Goal: Task Accomplishment & Management: Use online tool/utility

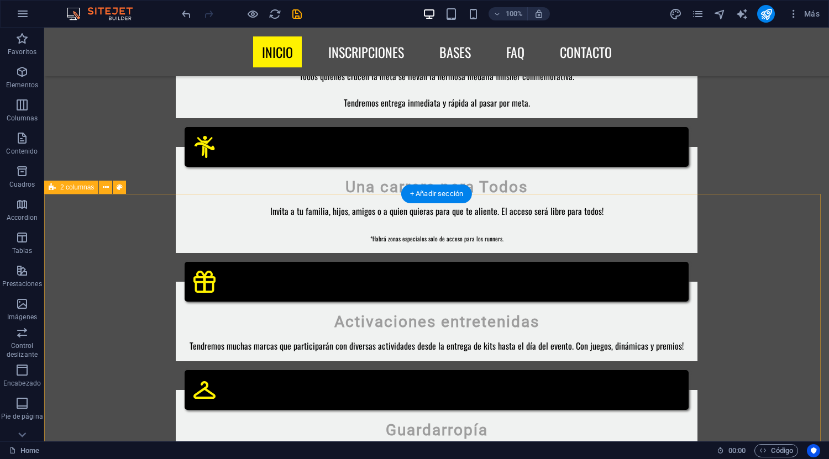
scroll to position [1381, 0]
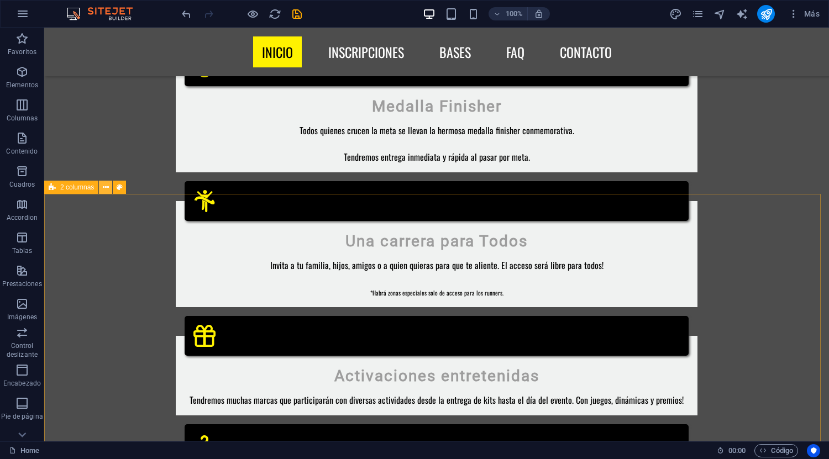
click at [106, 185] on icon at bounding box center [106, 188] width 6 height 12
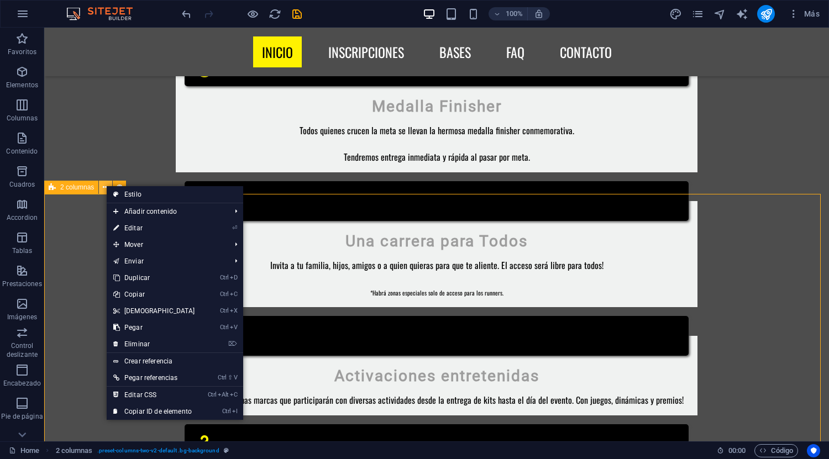
click at [106, 185] on icon at bounding box center [106, 188] width 6 height 12
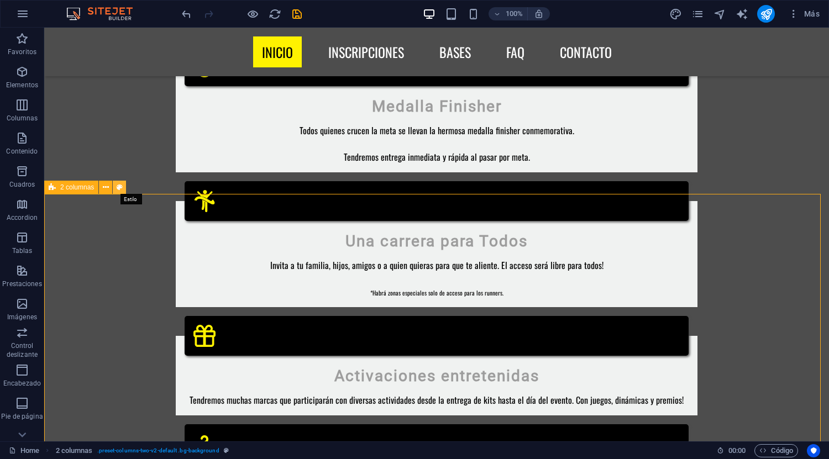
click at [117, 185] on icon at bounding box center [120, 188] width 6 height 12
select select "rem"
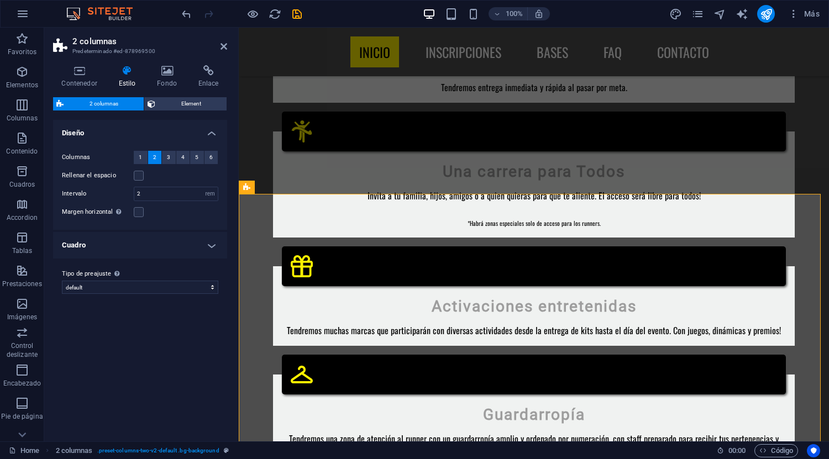
scroll to position [1312, 0]
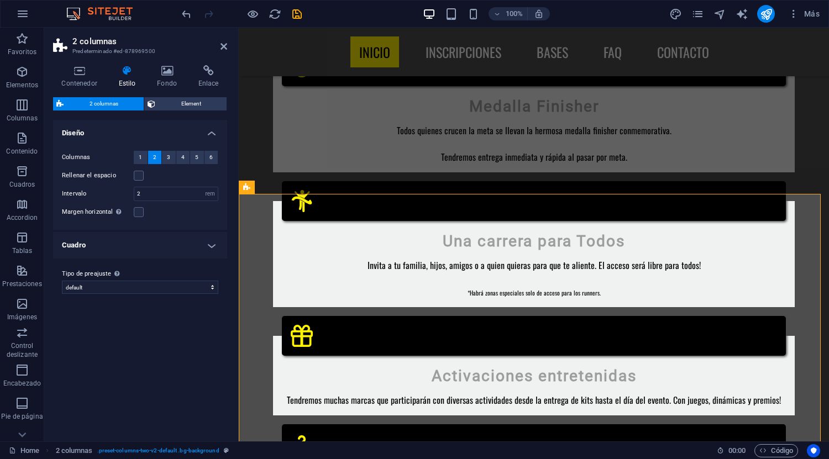
click at [162, 61] on div "Contenedor Estilo Fondo Enlace Tamaño Altura Predeterminado px rem % vh vw Alto…" at bounding box center [140, 248] width 192 height 385
click at [165, 73] on icon at bounding box center [167, 70] width 37 height 11
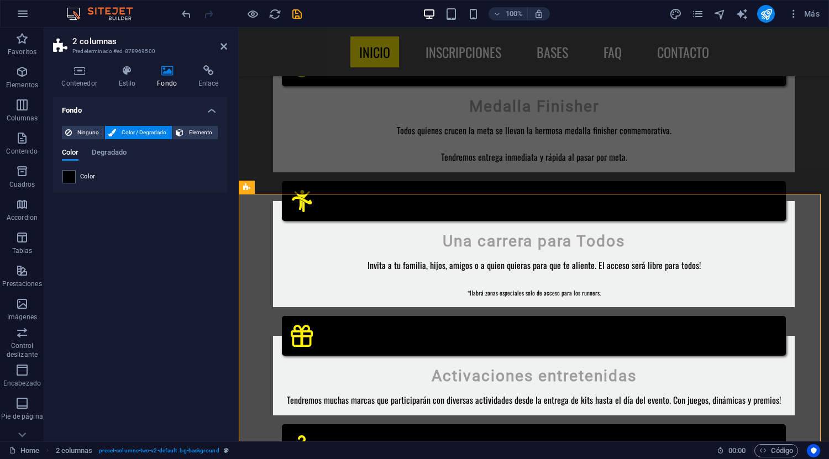
click at [128, 131] on span "Color / Degradado" at bounding box center [143, 132] width 49 height 13
click at [82, 134] on span "Ninguno" at bounding box center [88, 132] width 26 height 13
drag, startPoint x: 144, startPoint y: 134, endPoint x: 182, endPoint y: 134, distance: 38.1
click at [143, 134] on span "Color / Degradado" at bounding box center [143, 132] width 49 height 13
click at [189, 129] on span "Elemento" at bounding box center [201, 132] width 28 height 13
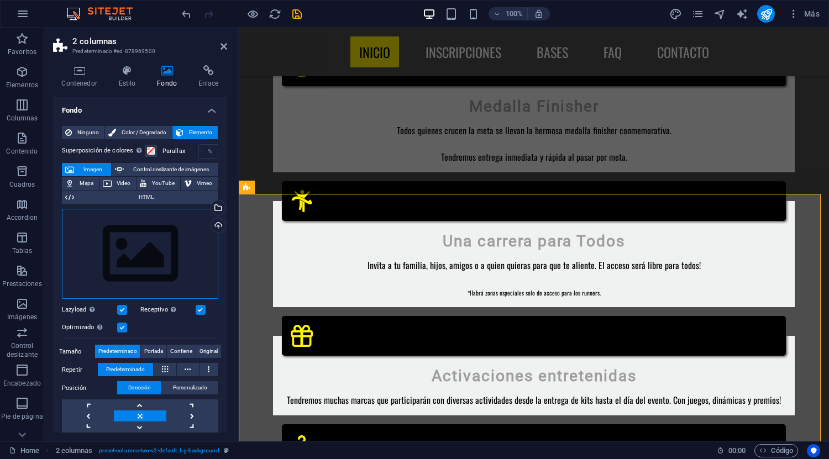
click at [166, 259] on div "Arrastra archivos aquí, haz clic para escoger archivos o selecciona archivos de…" at bounding box center [140, 254] width 156 height 91
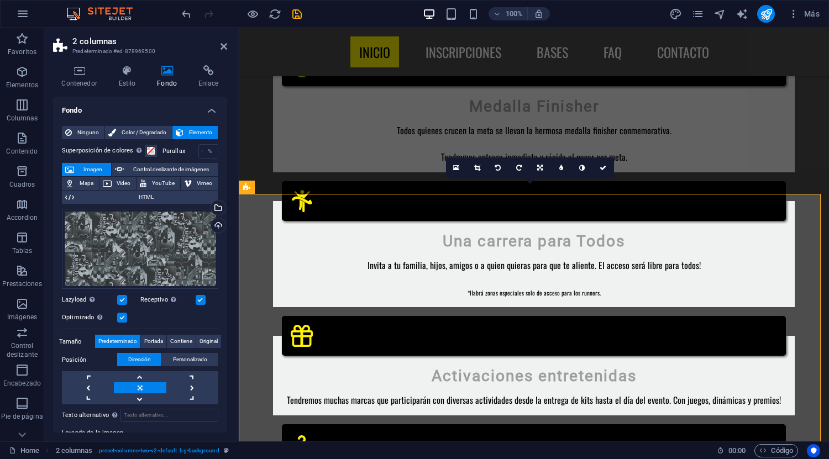
click at [125, 318] on label at bounding box center [122, 318] width 10 height 10
click at [0, 0] on input "Optimizado Las imágenes se comprimen para así mejorar la velocidad de las págin…" at bounding box center [0, 0] width 0 height 0
click at [125, 318] on label at bounding box center [122, 318] width 10 height 10
click at [0, 0] on input "Optimizado Las imágenes se comprimen para así mejorar la velocidad de las págin…" at bounding box center [0, 0] width 0 height 0
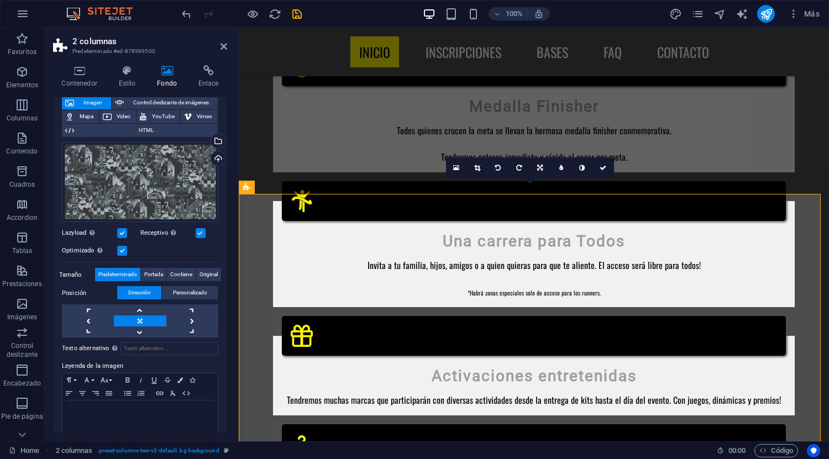
scroll to position [77, 0]
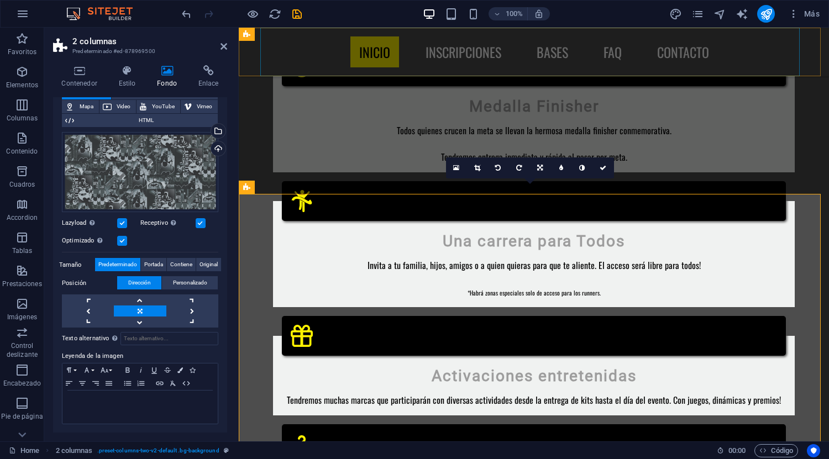
click at [281, 49] on nav "Inicio INSCRIPCIONES Bases FAQ Contacto" at bounding box center [533, 52] width 539 height 49
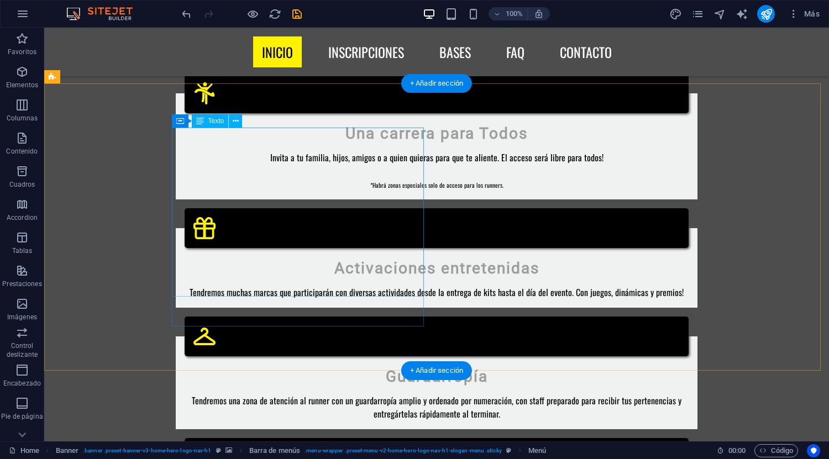
scroll to position [1492, 0]
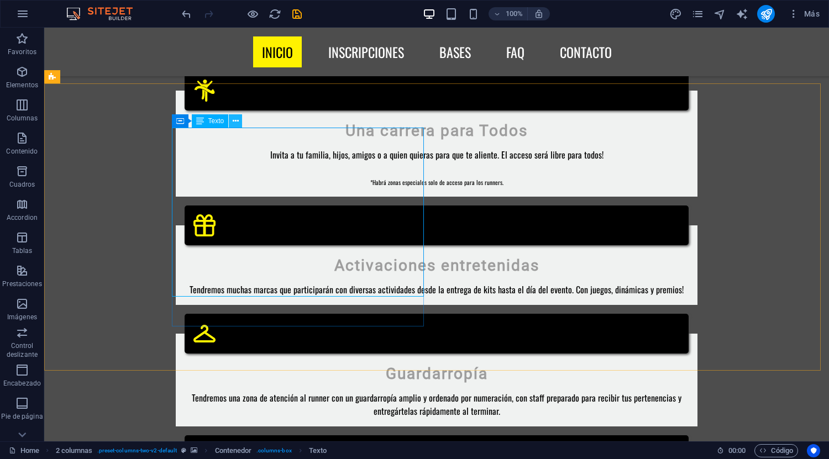
click at [235, 119] on icon at bounding box center [236, 121] width 6 height 12
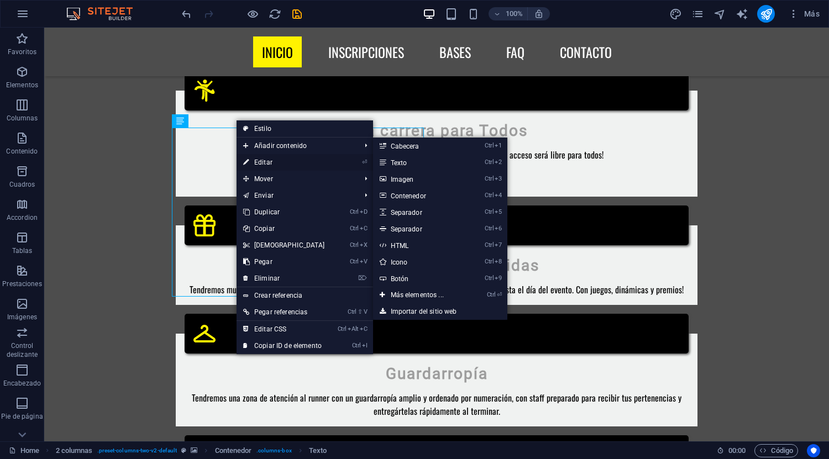
click at [264, 158] on link "⏎ Editar" at bounding box center [283, 162] width 95 height 17
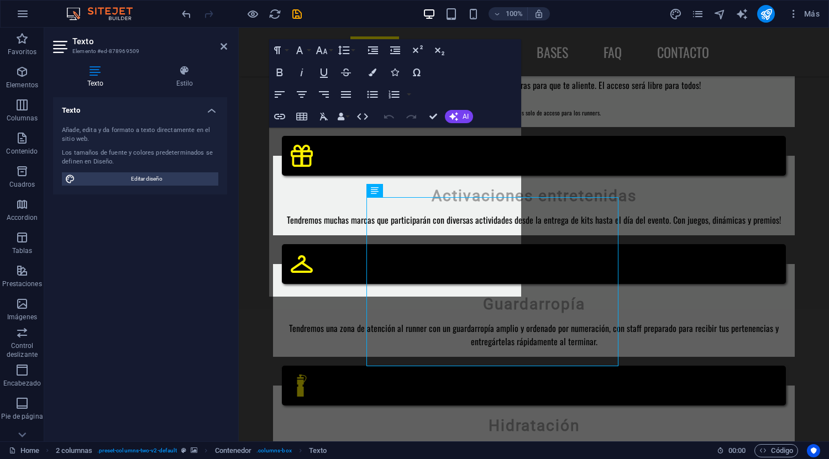
scroll to position [1422, 0]
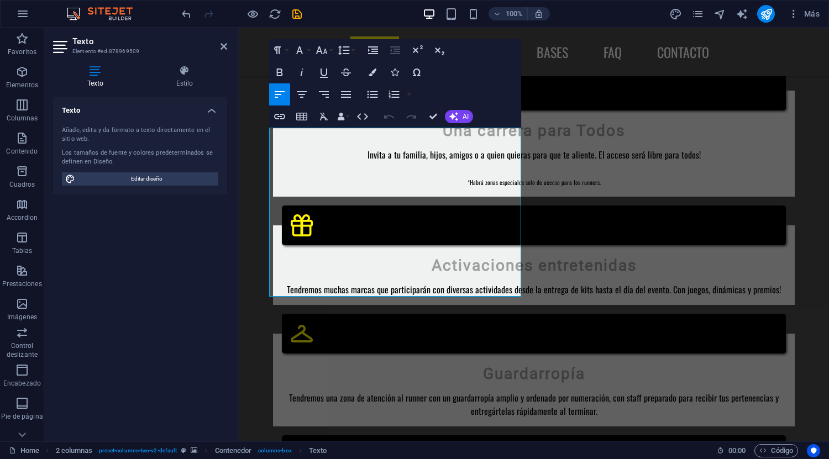
drag, startPoint x: 386, startPoint y: 282, endPoint x: 217, endPoint y: 124, distance: 231.4
click at [372, 67] on button "Colors" at bounding box center [372, 72] width 21 height 22
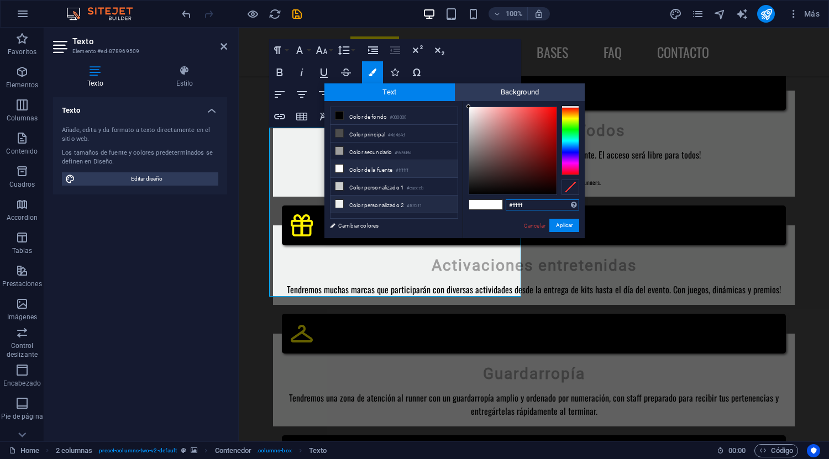
drag, startPoint x: 540, startPoint y: 207, endPoint x: 454, endPoint y: 206, distance: 86.2
click at [454, 206] on div "less Color de fondo #000000 Color principal #4d4d4d Color secundario #9d9d9d Co…" at bounding box center [454, 169] width 260 height 137
paste input "fff200"
type input "#fff200"
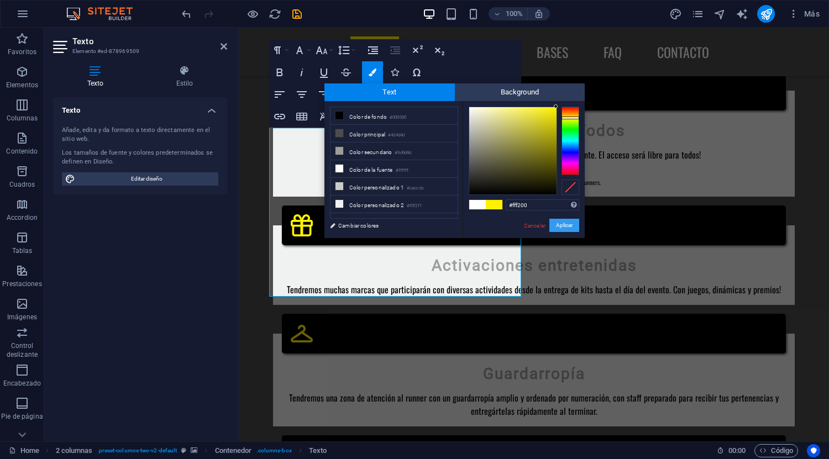
click at [561, 224] on button "Aplicar" at bounding box center [564, 225] width 30 height 13
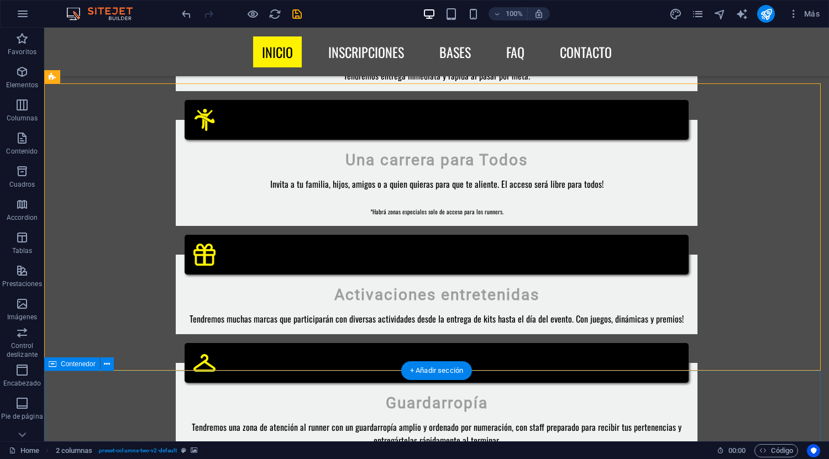
scroll to position [1492, 0]
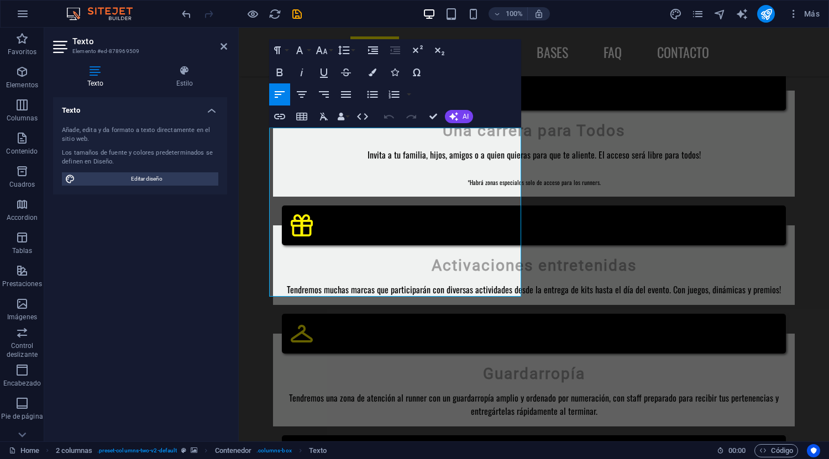
drag, startPoint x: 376, startPoint y: 281, endPoint x: 253, endPoint y: 161, distance: 171.5
click at [374, 76] on button "Colors" at bounding box center [372, 72] width 21 height 22
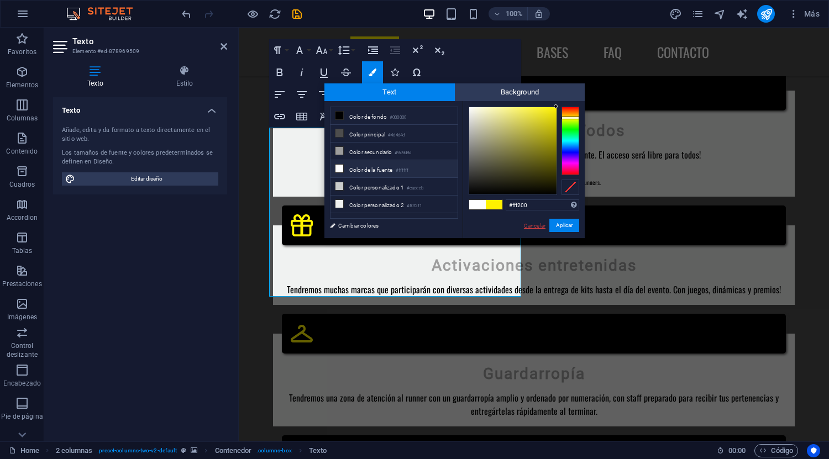
click at [526, 224] on link "Cancelar" at bounding box center [535, 226] width 24 height 8
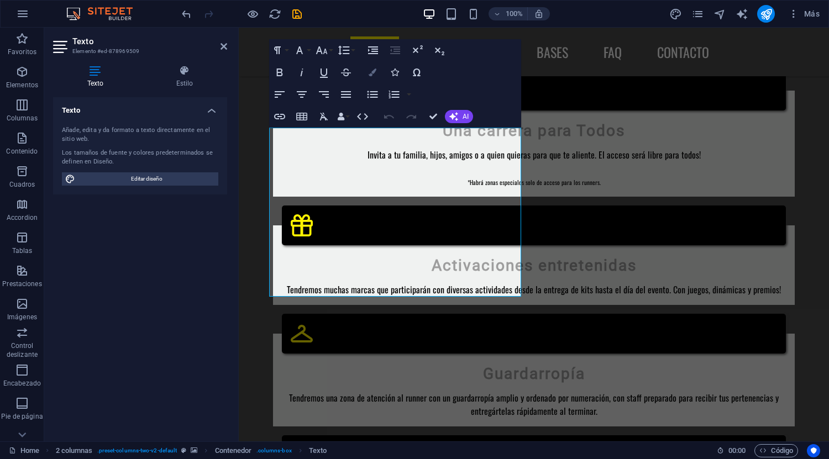
click at [371, 77] on button "Colors" at bounding box center [372, 72] width 21 height 22
type input "#fff200"
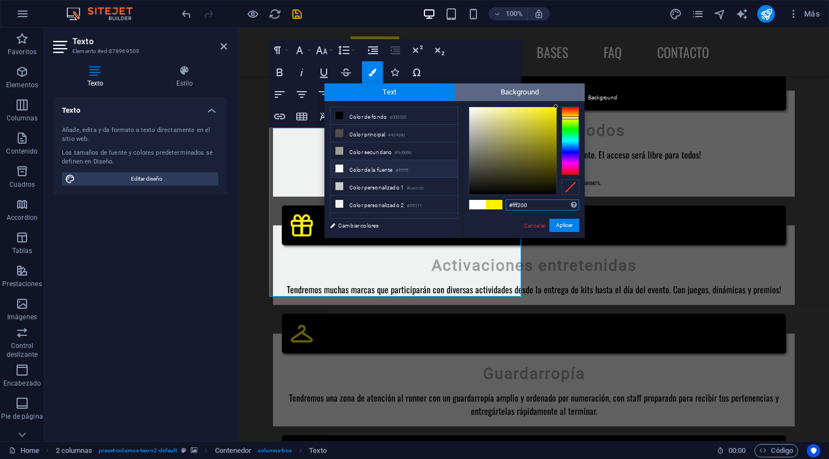
click at [504, 92] on span "Background" at bounding box center [520, 92] width 130 height 18
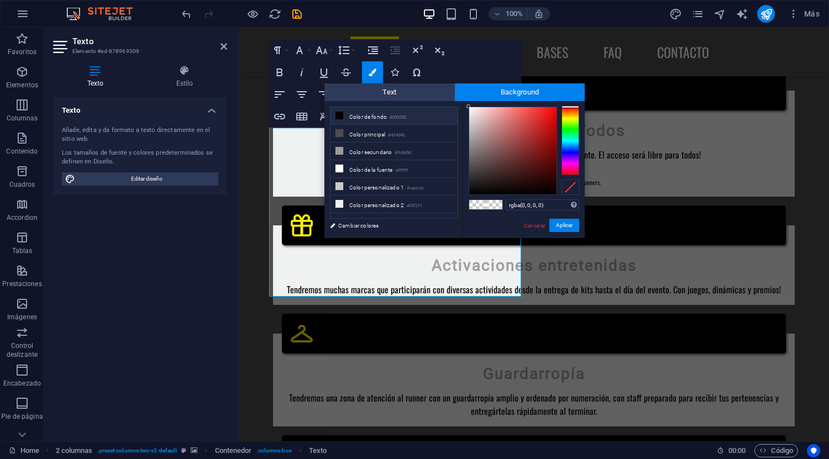
click at [342, 114] on span at bounding box center [339, 115] width 9 height 9
click at [377, 117] on li "Color de fondo #000000" at bounding box center [393, 116] width 127 height 18
click at [569, 226] on button "Aplicar" at bounding box center [564, 225] width 30 height 13
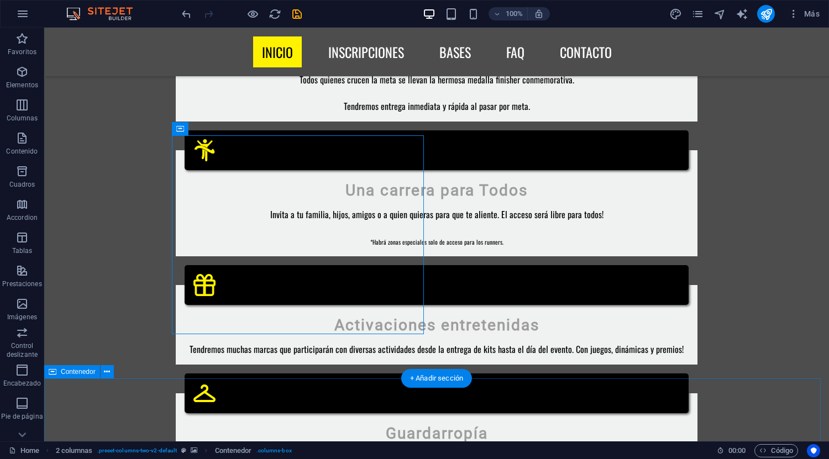
scroll to position [1492, 0]
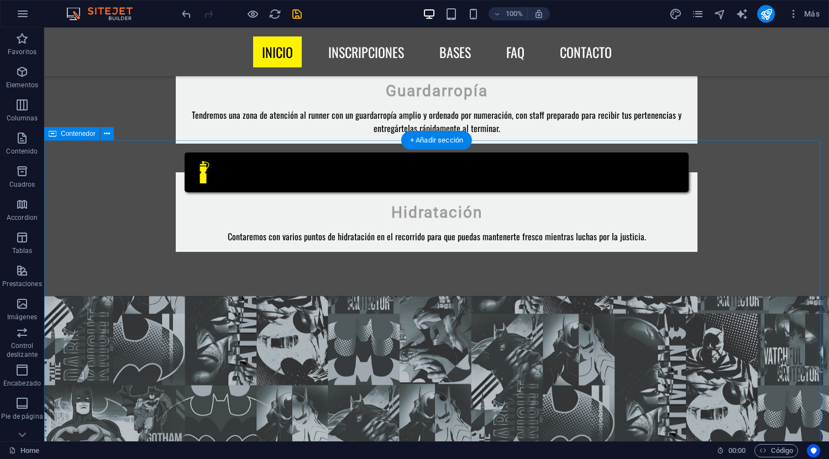
scroll to position [1823, 0]
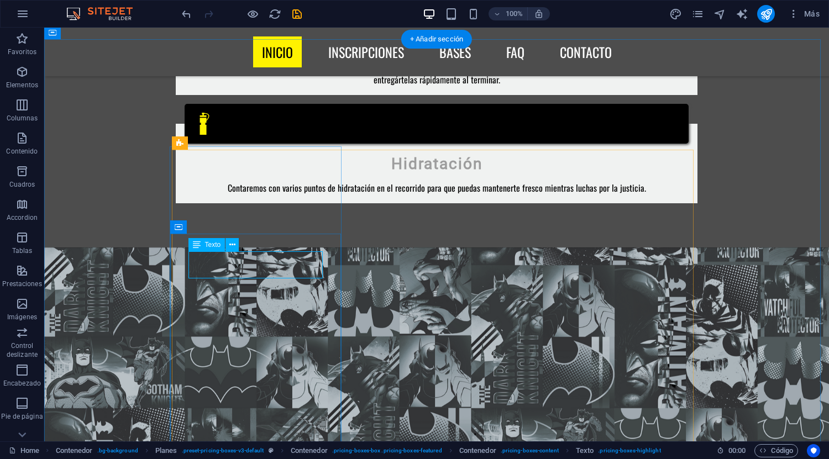
drag, startPoint x: 252, startPoint y: 266, endPoint x: 133, endPoint y: 253, distance: 120.6
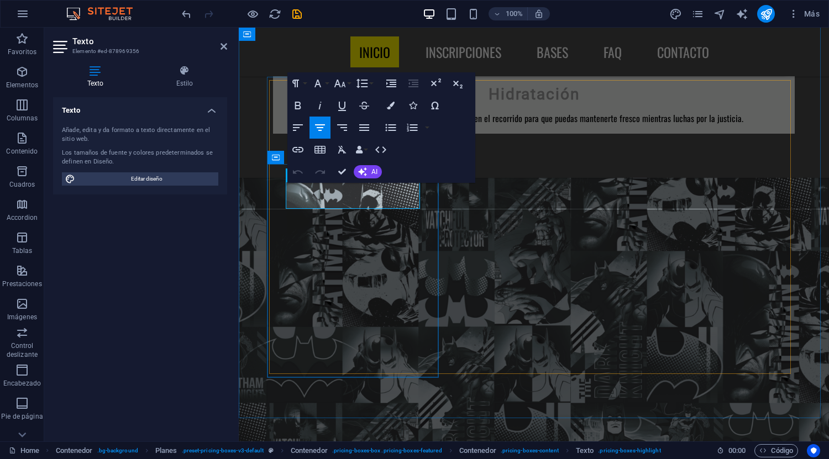
drag, startPoint x: 346, startPoint y: 196, endPoint x: 336, endPoint y: 200, distance: 10.7
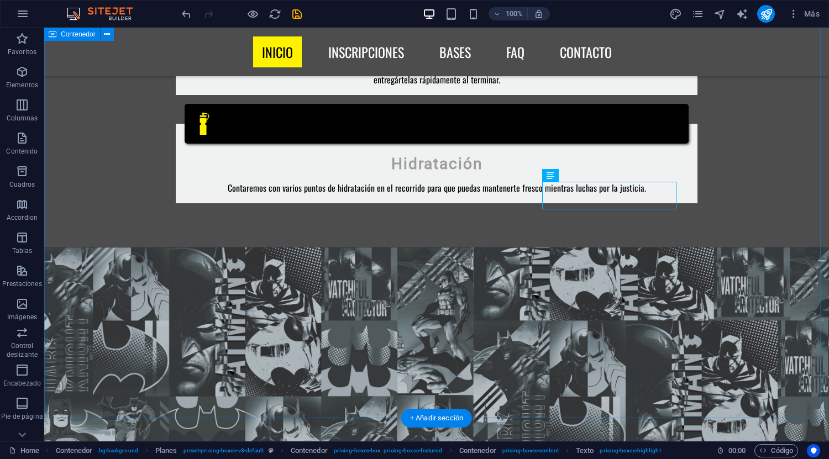
scroll to position [1893, 0]
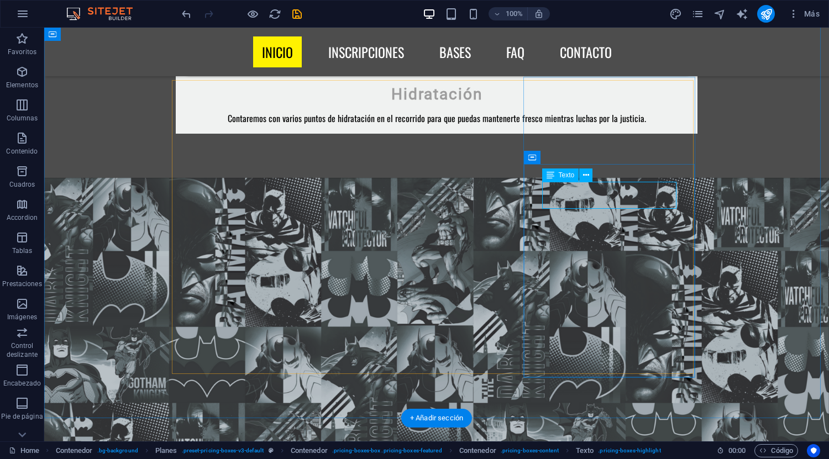
drag, startPoint x: 605, startPoint y: 197, endPoint x: 595, endPoint y: 197, distance: 10.5
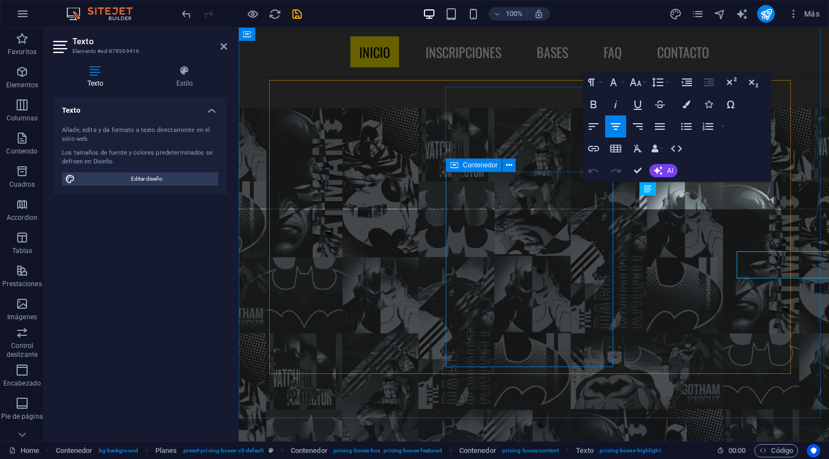
scroll to position [1823, 0]
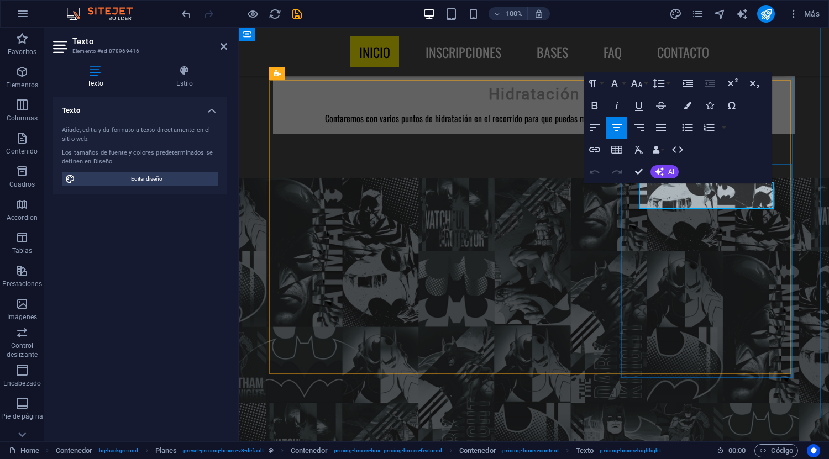
drag, startPoint x: 704, startPoint y: 196, endPoint x: 691, endPoint y: 199, distance: 14.3
drag, startPoint x: 723, startPoint y: 198, endPoint x: 717, endPoint y: 198, distance: 6.1
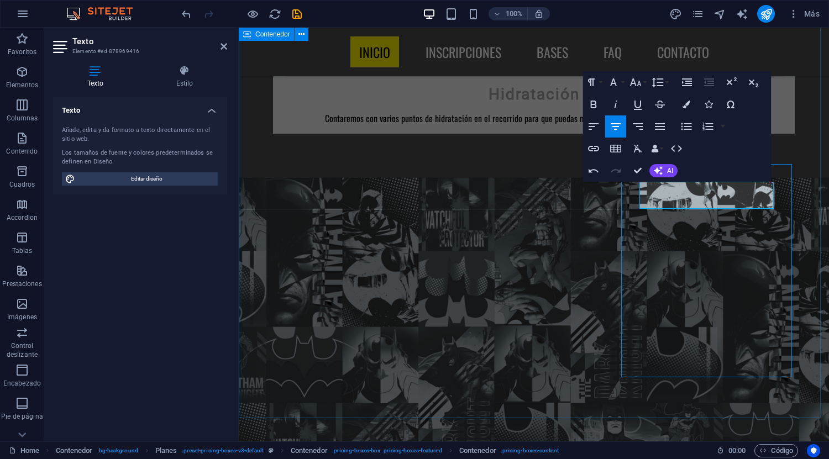
scroll to position [1928, 0]
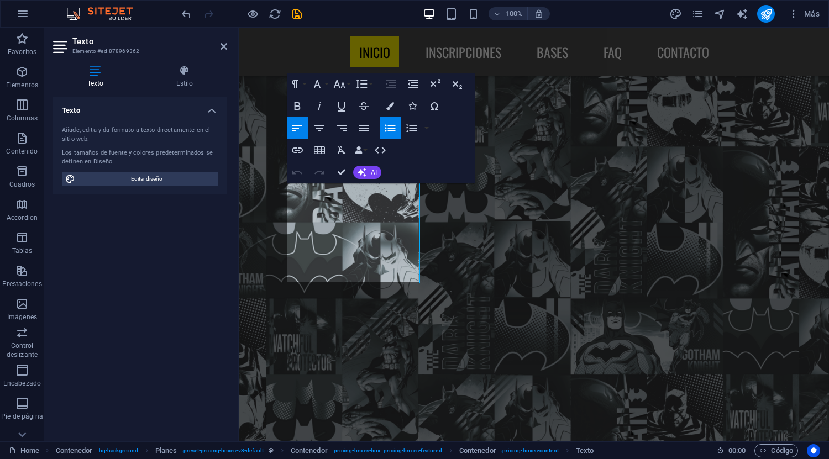
scroll to position [1858, 0]
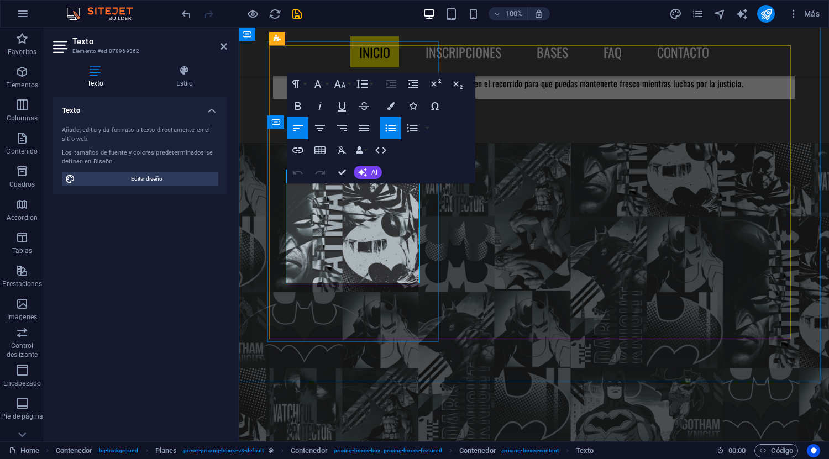
drag, startPoint x: 311, startPoint y: 196, endPoint x: 302, endPoint y: 197, distance: 8.9
drag, startPoint x: 367, startPoint y: 196, endPoint x: 409, endPoint y: 196, distance: 42.5
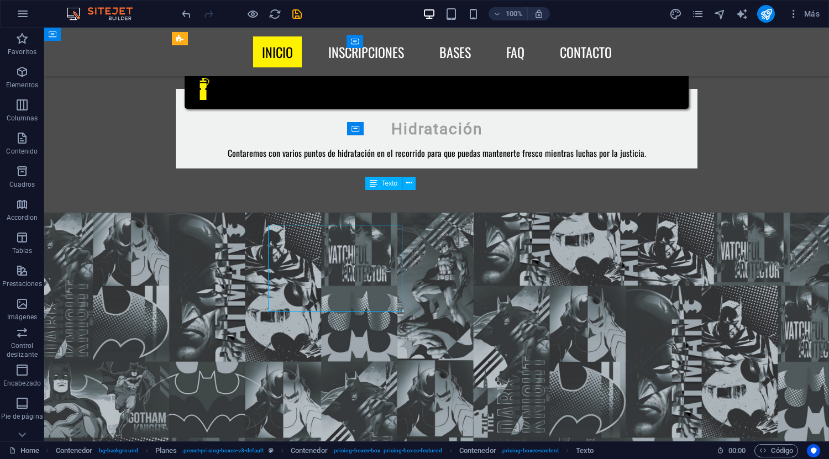
scroll to position [1928, 0]
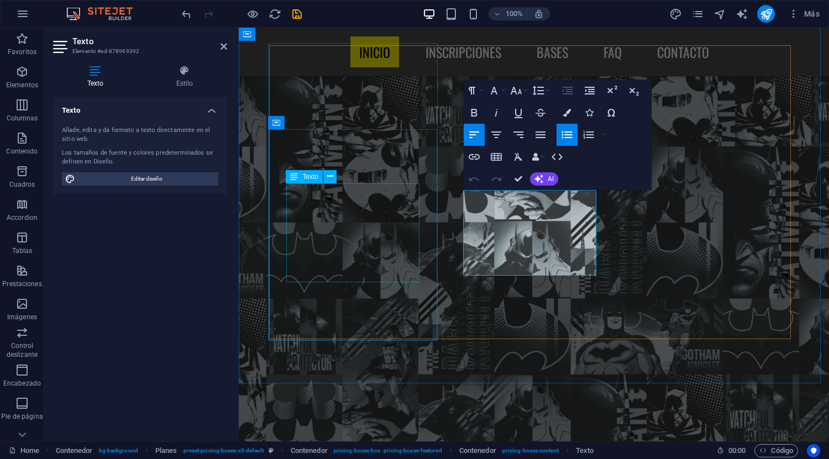
scroll to position [1858, 0]
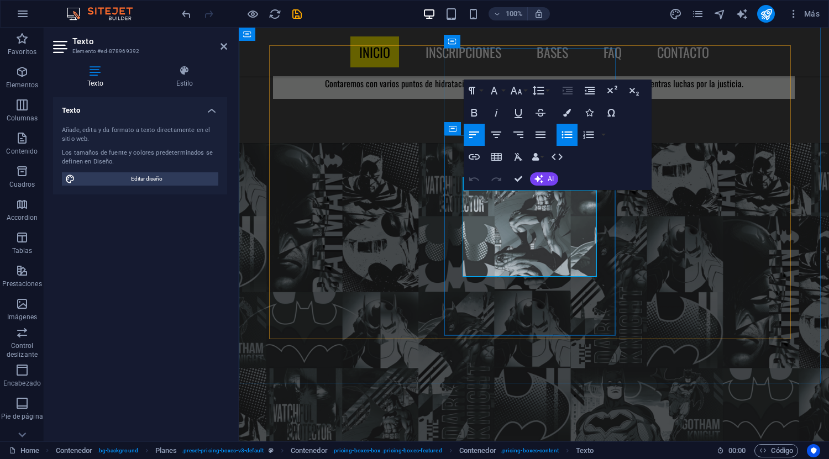
drag, startPoint x: 486, startPoint y: 202, endPoint x: 481, endPoint y: 204, distance: 5.7
drag, startPoint x: 520, startPoint y: 203, endPoint x: 500, endPoint y: 204, distance: 20.0
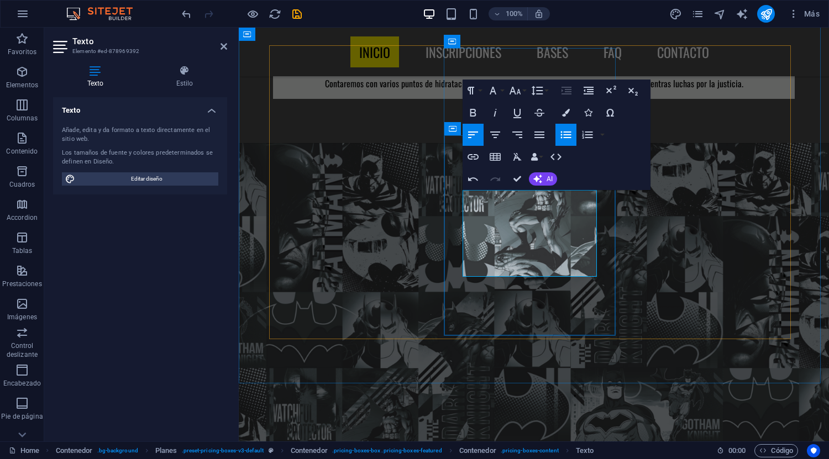
drag, startPoint x: 553, startPoint y: 202, endPoint x: 577, endPoint y: 201, distance: 24.3
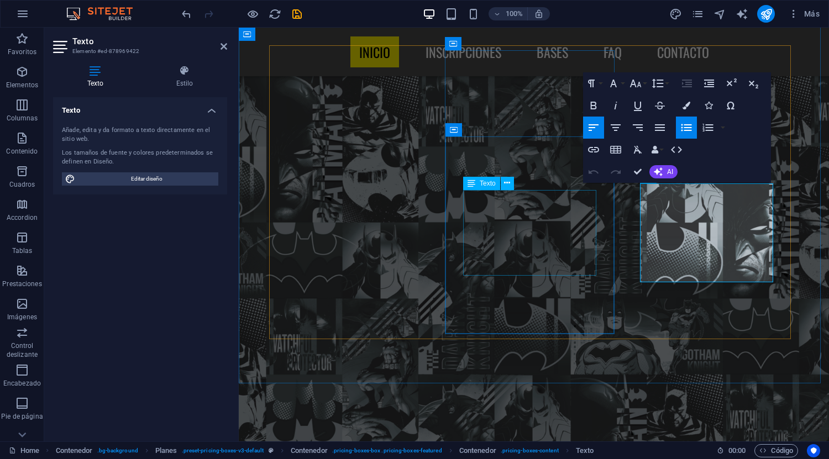
scroll to position [1858, 0]
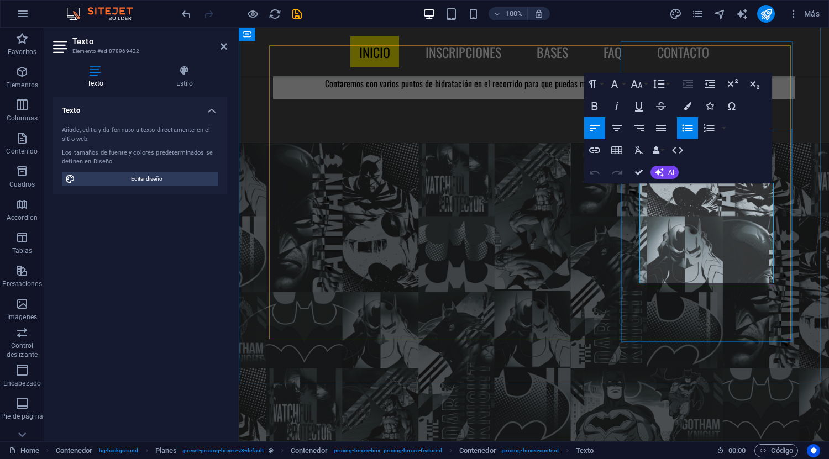
drag, startPoint x: 679, startPoint y: 194, endPoint x: 691, endPoint y: 299, distance: 106.2
drag, startPoint x: 725, startPoint y: 196, endPoint x: 719, endPoint y: 207, distance: 12.4
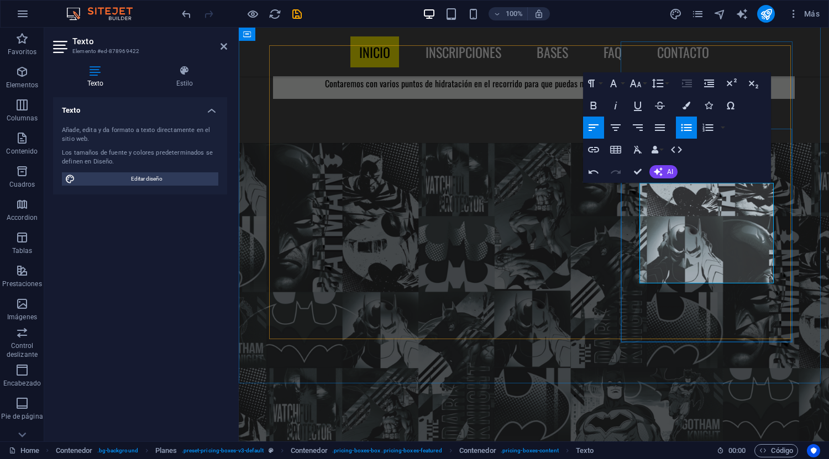
drag, startPoint x: 675, startPoint y: 207, endPoint x: 631, endPoint y: 213, distance: 44.6
drag, startPoint x: 628, startPoint y: 377, endPoint x: 825, endPoint y: 377, distance: 197.2
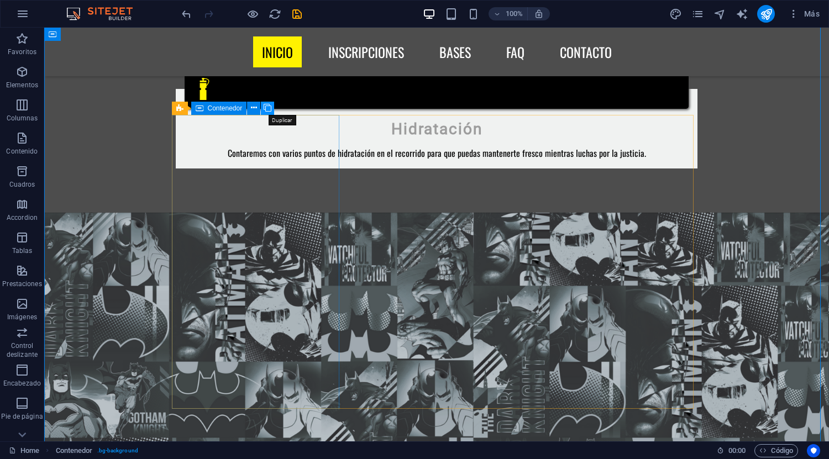
click at [269, 108] on icon at bounding box center [268, 108] width 8 height 12
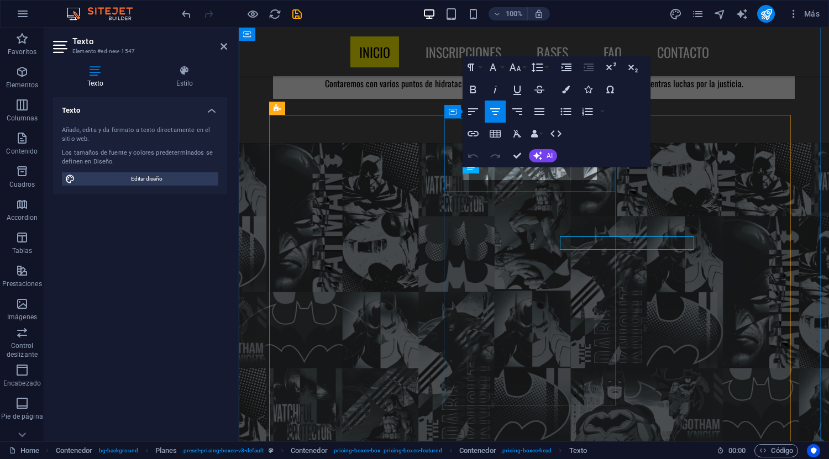
scroll to position [1788, 0]
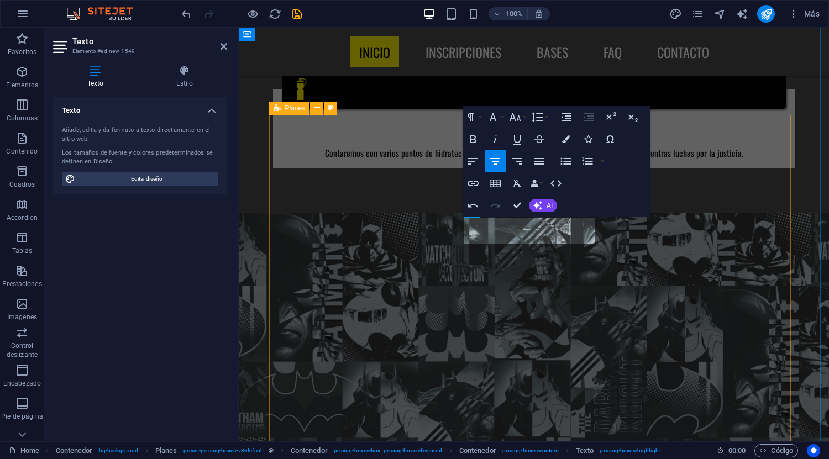
drag, startPoint x: 579, startPoint y: 423, endPoint x: 772, endPoint y: 424, distance: 193.4
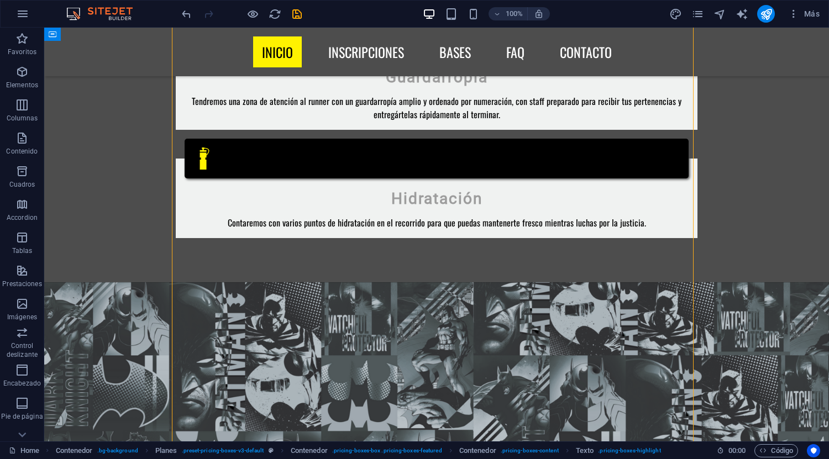
scroll to position [1893, 0]
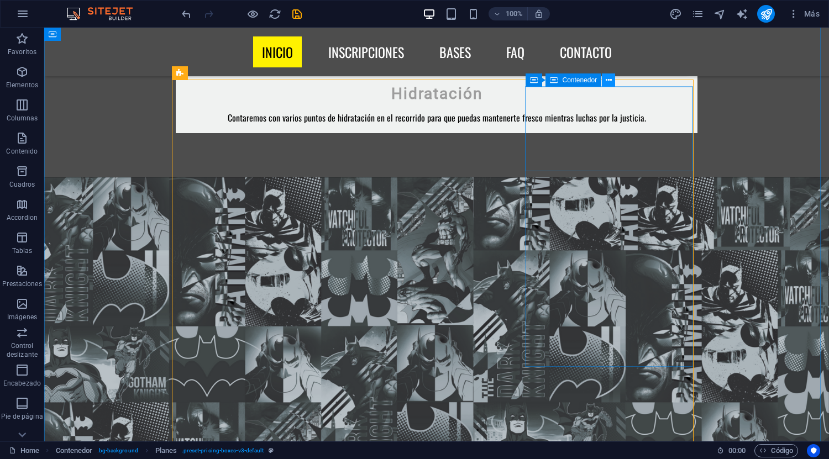
click at [606, 75] on icon at bounding box center [609, 81] width 6 height 12
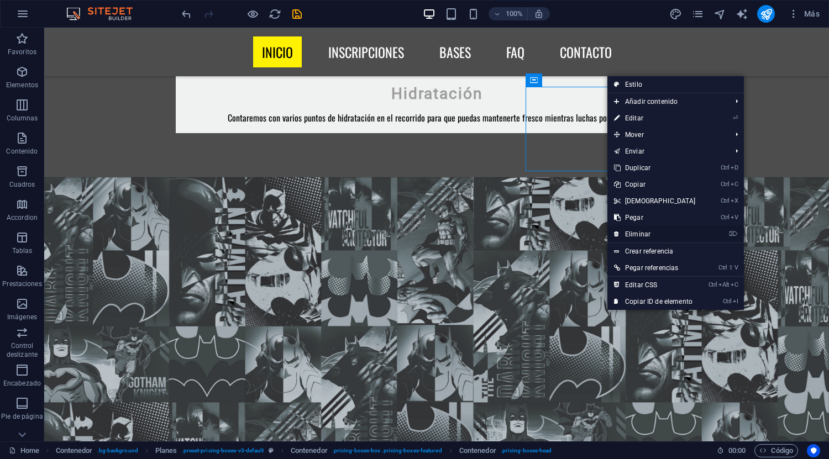
click at [641, 231] on link "⌦ Eliminar" at bounding box center [654, 234] width 95 height 17
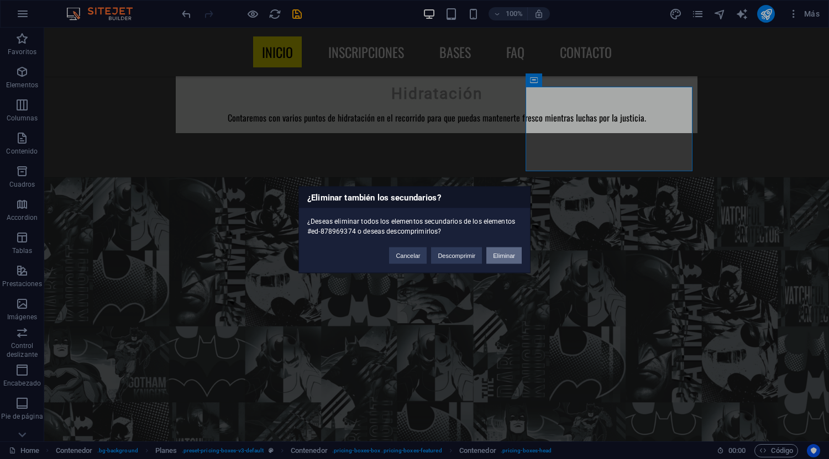
click at [501, 254] on button "Eliminar" at bounding box center [503, 255] width 35 height 17
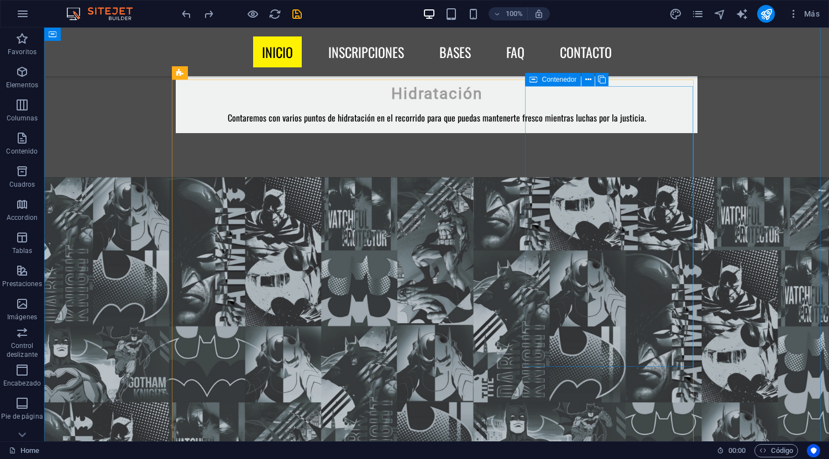
click at [532, 82] on icon at bounding box center [533, 79] width 8 height 13
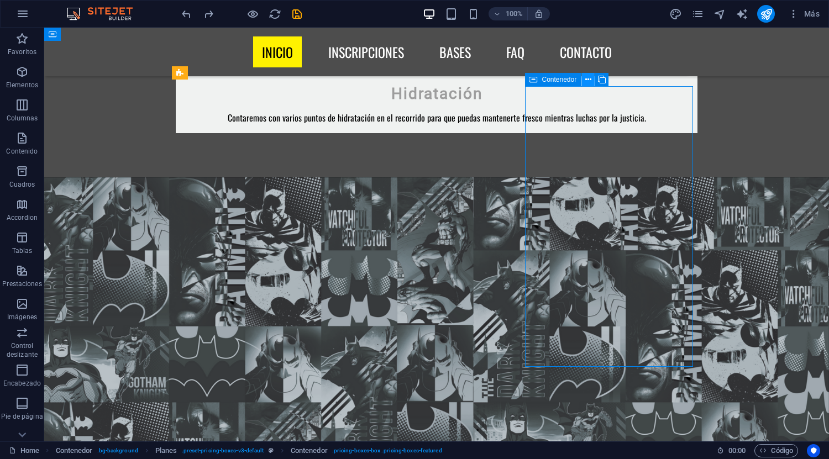
click at [588, 81] on icon at bounding box center [588, 80] width 6 height 12
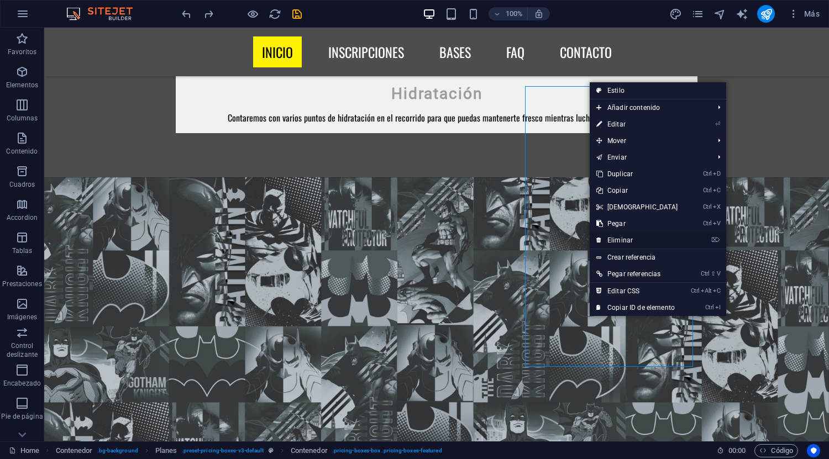
click at [621, 240] on link "⌦ Eliminar" at bounding box center [637, 240] width 95 height 17
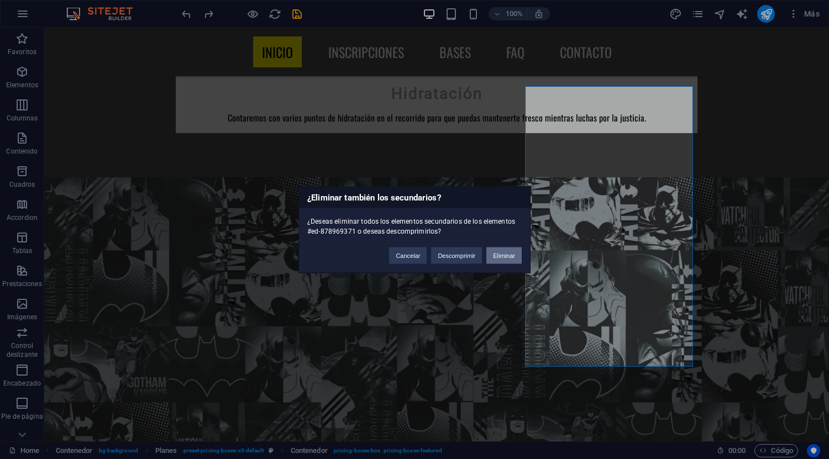
click at [499, 250] on button "Eliminar" at bounding box center [503, 255] width 35 height 17
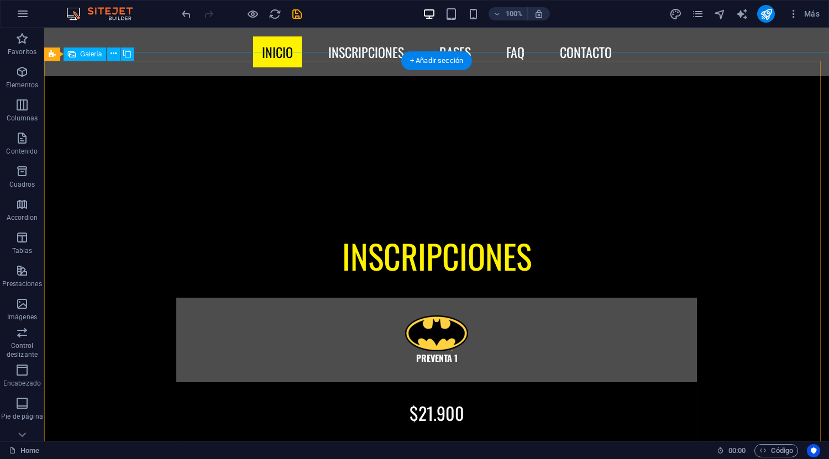
scroll to position [2205, 0]
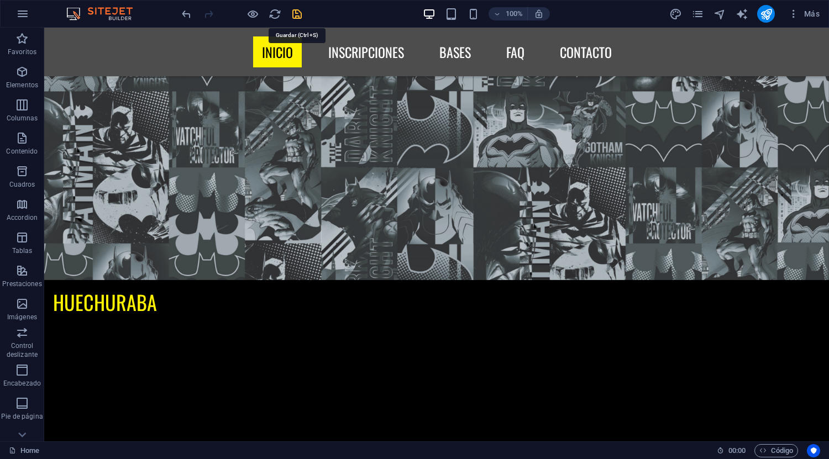
click at [296, 9] on icon "save" at bounding box center [297, 14] width 13 height 13
